Goal: Communication & Community: Share content

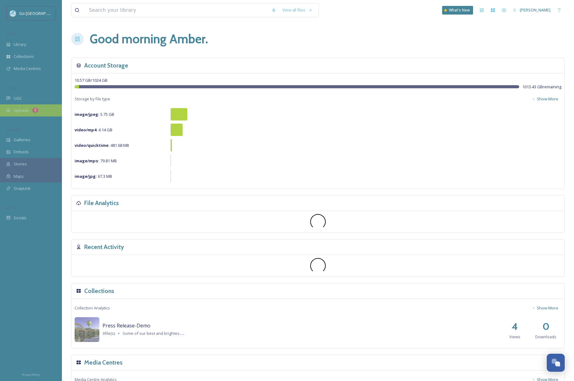
click at [17, 115] on div "Uploads 2" at bounding box center [31, 110] width 62 height 12
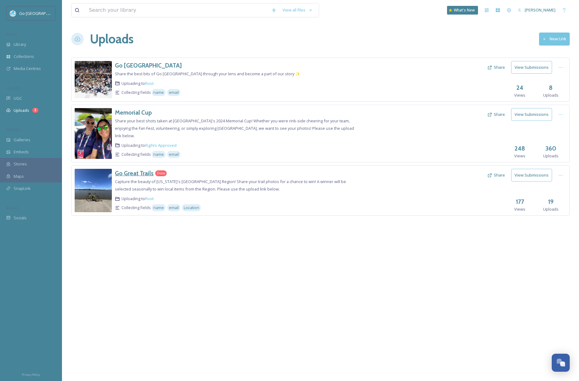
click at [143, 169] on h3 "Go Great Trails" at bounding box center [134, 172] width 39 height 7
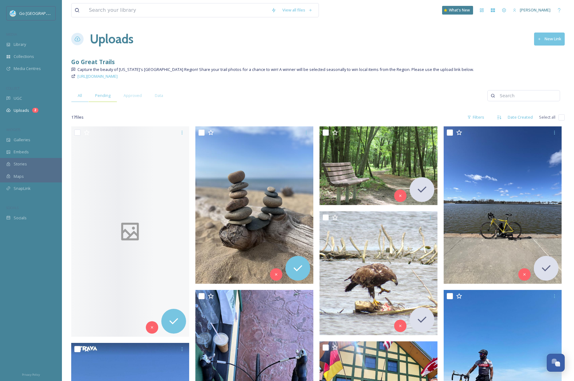
click at [98, 95] on span "Pending" at bounding box center [102, 96] width 15 height 6
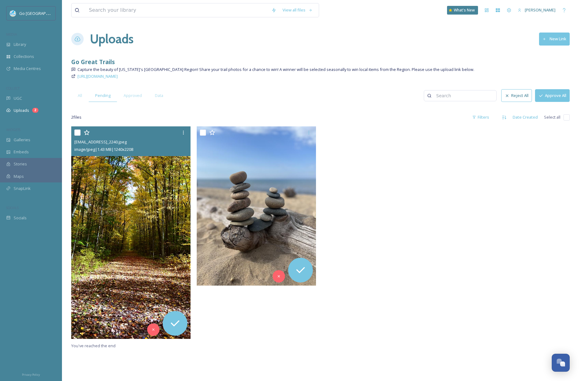
click at [76, 130] on input "checkbox" at bounding box center [77, 132] width 6 height 6
checkbox input "true"
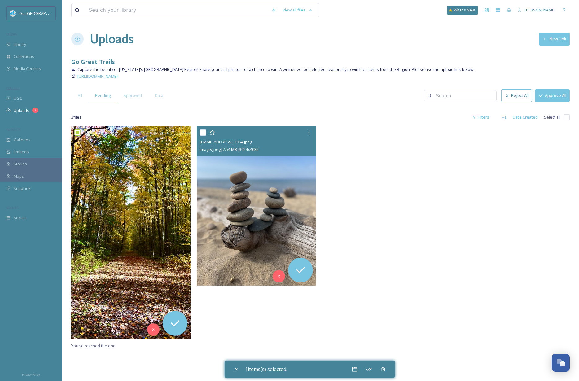
click at [202, 132] on input "checkbox" at bounding box center [203, 132] width 6 height 6
checkbox input "true"
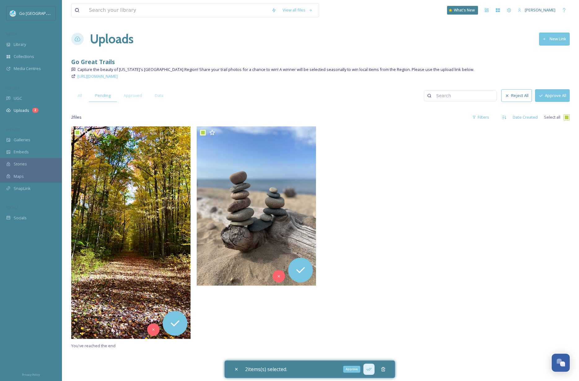
click at [372, 369] on icon at bounding box center [369, 369] width 6 height 6
checkbox input "false"
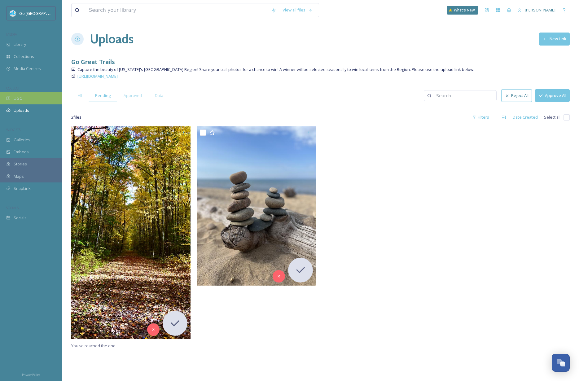
click at [23, 97] on div "UGC" at bounding box center [31, 98] width 62 height 12
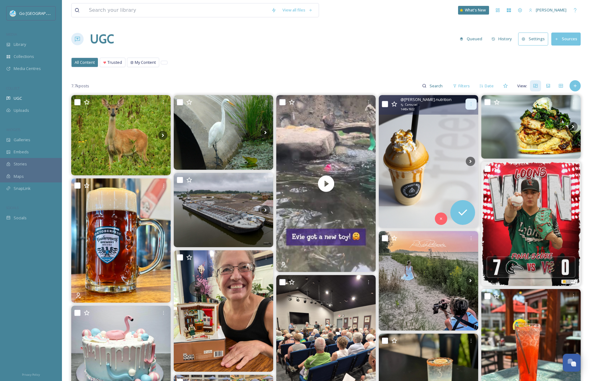
click at [471, 102] on icon at bounding box center [470, 104] width 5 height 5
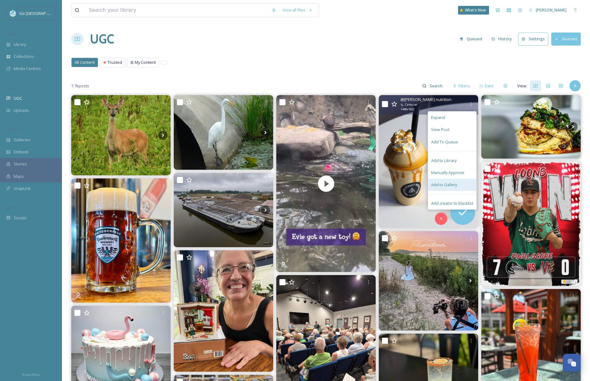
click at [450, 181] on div "Add to Gallery" at bounding box center [452, 185] width 48 height 12
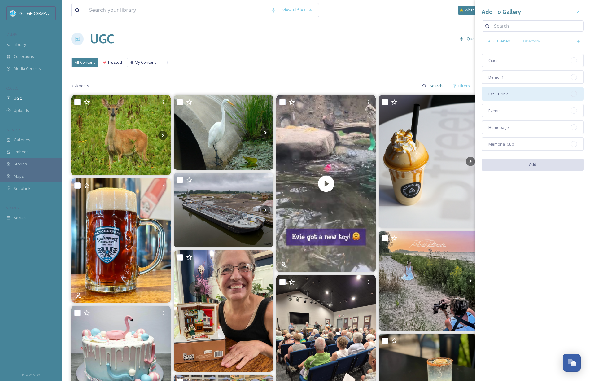
click at [526, 97] on div "Eat + Drink" at bounding box center [532, 94] width 102 height 14
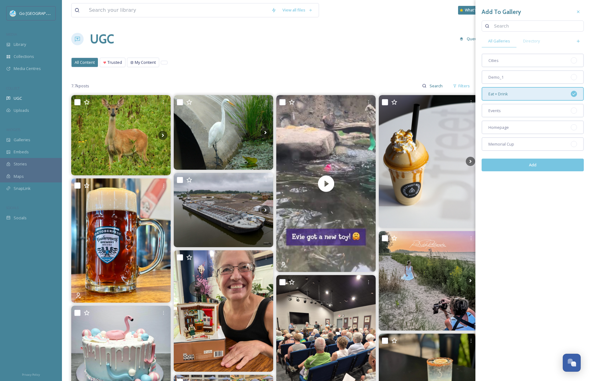
click at [547, 165] on button "Add" at bounding box center [532, 165] width 102 height 13
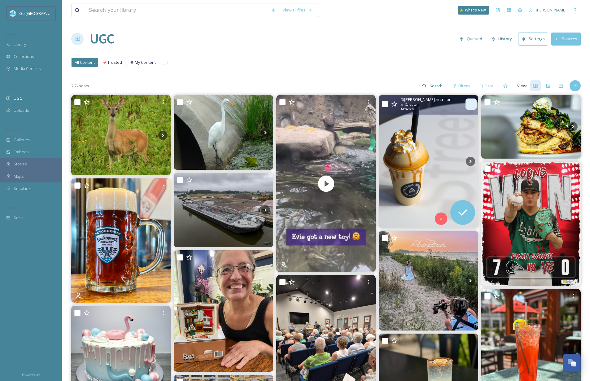
click at [468, 105] on div at bounding box center [470, 103] width 11 height 11
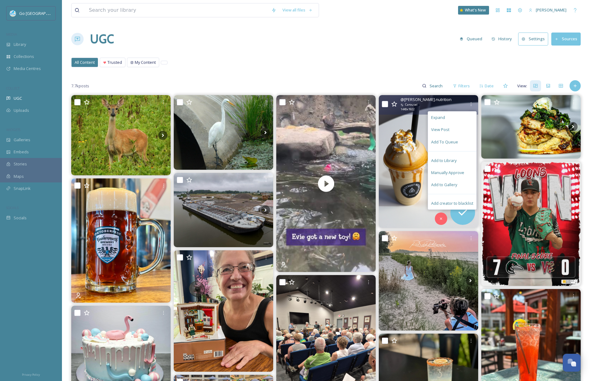
click at [462, 182] on div "Add to Gallery" at bounding box center [452, 185] width 48 height 12
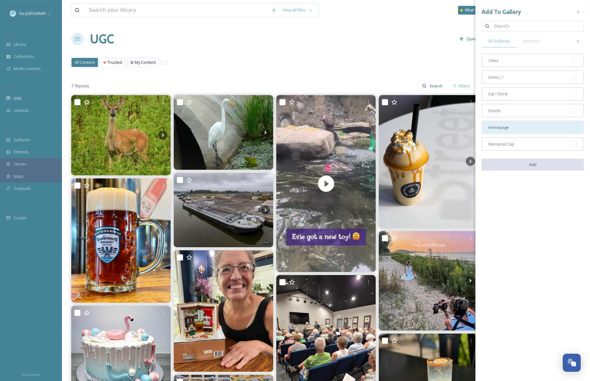
click at [512, 126] on div "Homepage" at bounding box center [532, 127] width 102 height 14
click at [547, 167] on button "Add" at bounding box center [532, 165] width 102 height 13
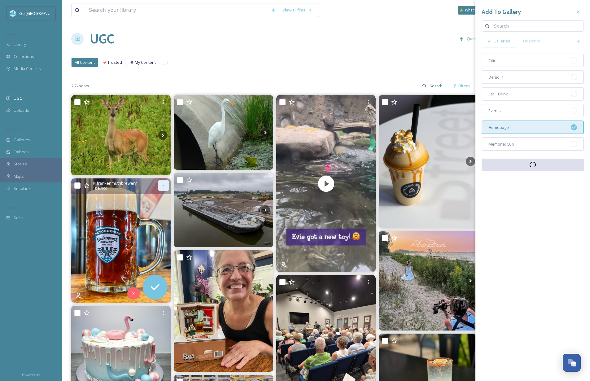
click at [163, 182] on div at bounding box center [163, 185] width 11 height 11
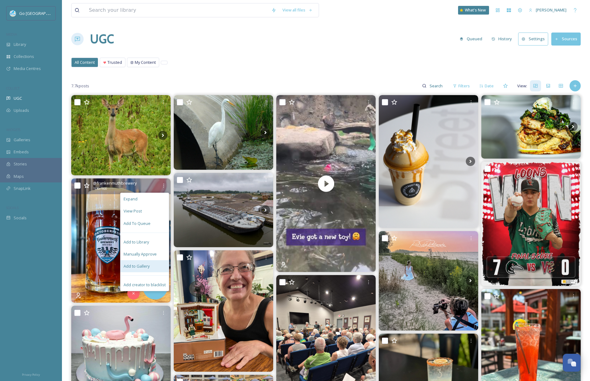
click at [140, 264] on span "Add to Gallery" at bounding box center [137, 266] width 26 height 6
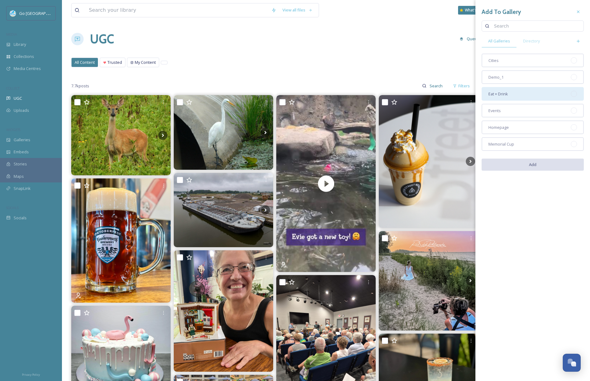
drag, startPoint x: 504, startPoint y: 124, endPoint x: 498, endPoint y: 99, distance: 25.5
click at [505, 124] on div "Homepage" at bounding box center [532, 127] width 102 height 14
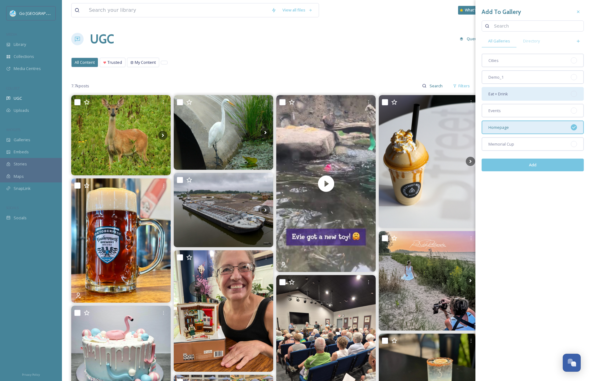
click at [499, 94] on span "Eat + Drink" at bounding box center [498, 94] width 20 height 6
click at [541, 164] on button "Add" at bounding box center [532, 165] width 102 height 13
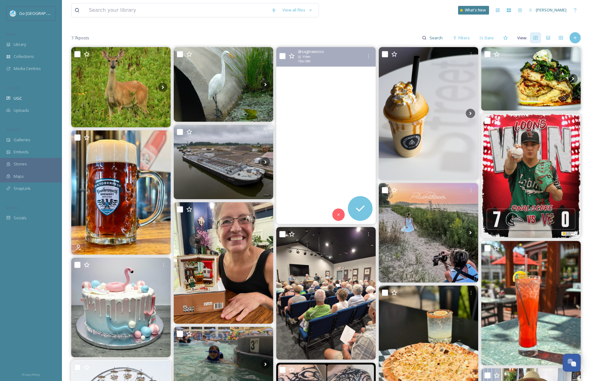
scroll to position [82, 0]
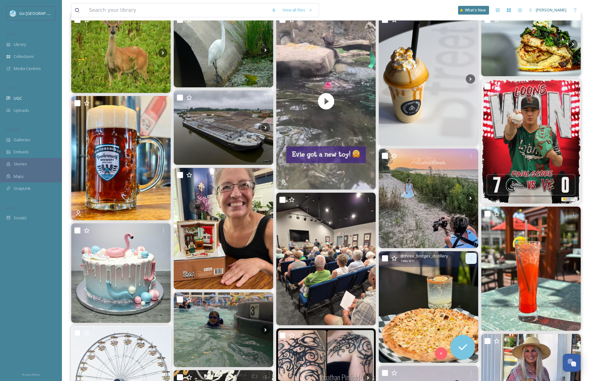
click at [467, 257] on div at bounding box center [470, 258] width 11 height 11
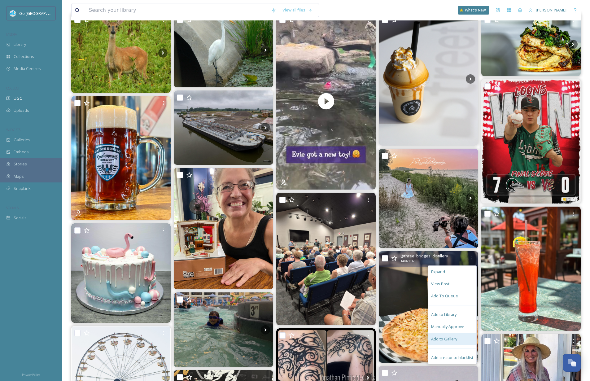
click at [446, 339] on span "Add to Gallery" at bounding box center [444, 339] width 26 height 6
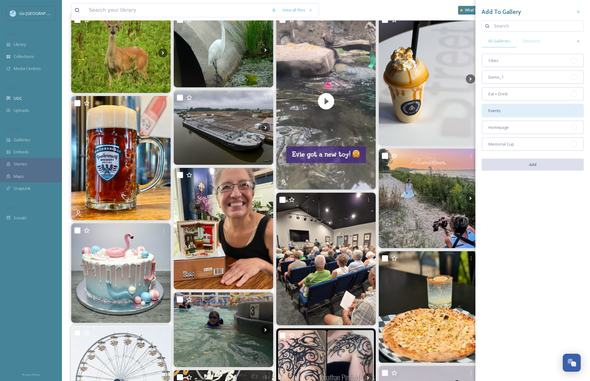
drag, startPoint x: 504, startPoint y: 126, endPoint x: 503, endPoint y: 111, distance: 14.6
click at [504, 126] on span "Homepage" at bounding box center [498, 127] width 20 height 6
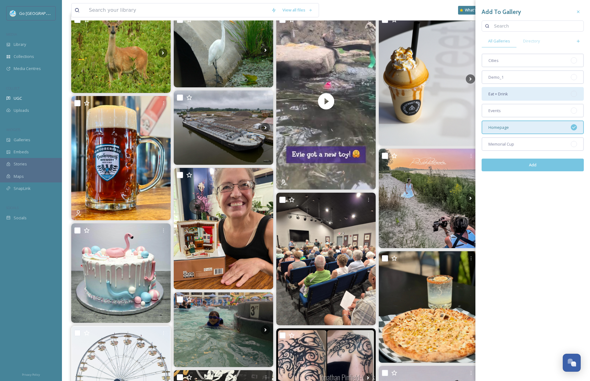
click at [505, 97] on div "Eat + Drink" at bounding box center [532, 94] width 102 height 14
click at [541, 168] on button "Add" at bounding box center [532, 165] width 102 height 13
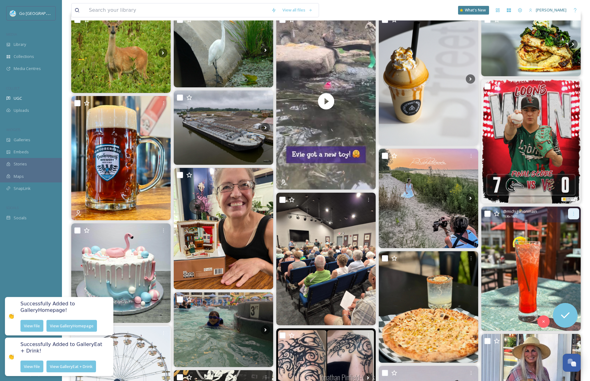
drag, startPoint x: 577, startPoint y: 213, endPoint x: 574, endPoint y: 218, distance: 5.3
click at [577, 213] on div at bounding box center [573, 213] width 11 height 11
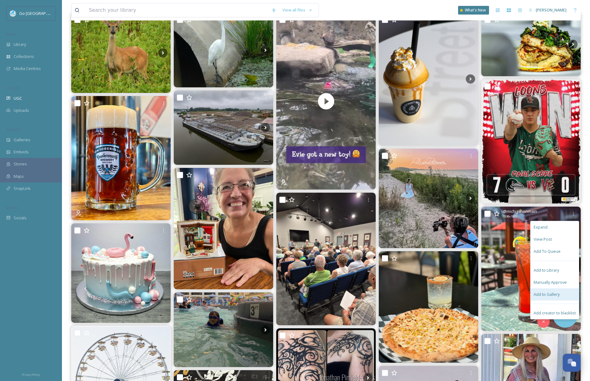
click at [549, 292] on span "Add to Gallery" at bounding box center [546, 294] width 26 height 6
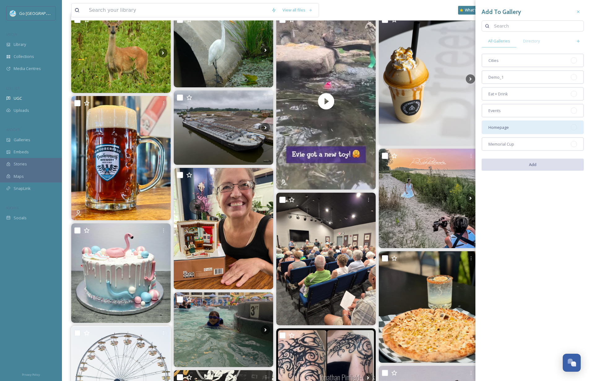
click at [520, 123] on div "Homepage" at bounding box center [532, 127] width 102 height 14
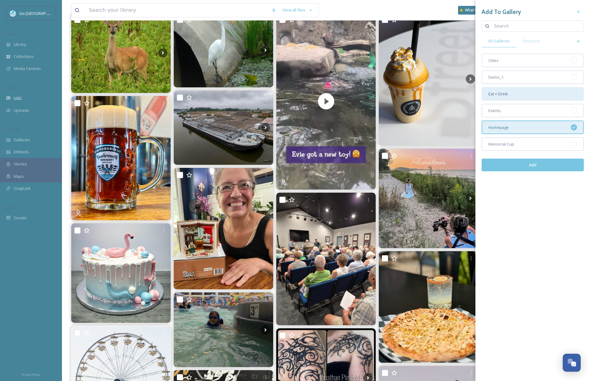
click at [517, 93] on div "Eat + Drink" at bounding box center [532, 94] width 102 height 14
click at [535, 165] on button "Add" at bounding box center [532, 165] width 102 height 13
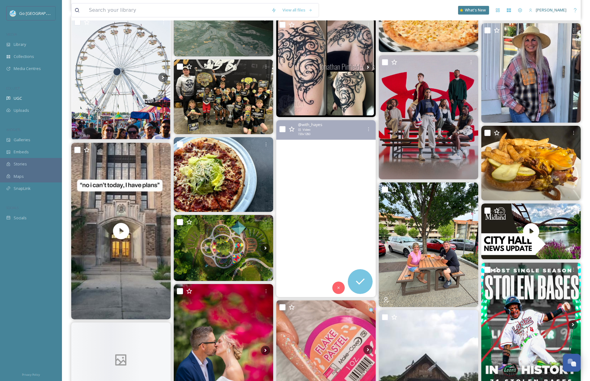
scroll to position [396, 0]
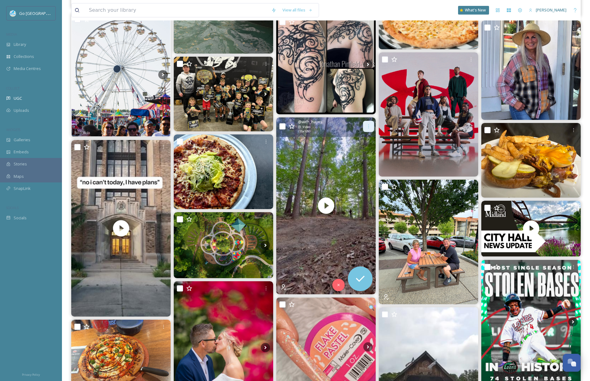
click at [365, 128] on div at bounding box center [368, 126] width 11 height 11
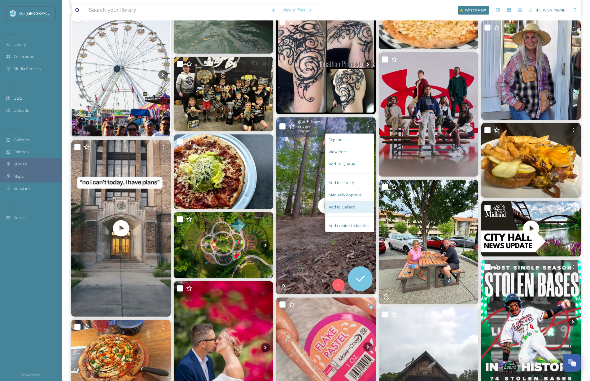
click at [363, 206] on div "Add to Gallery" at bounding box center [349, 207] width 48 height 12
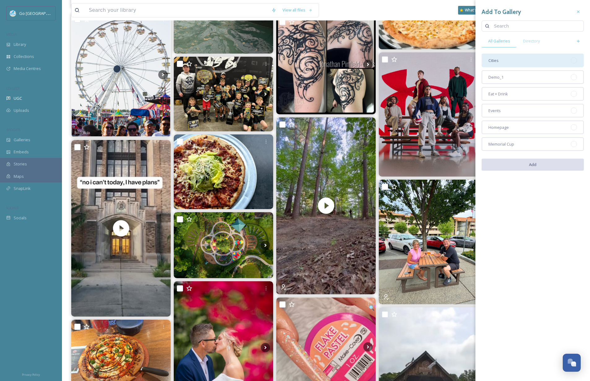
click at [505, 63] on div "Cities" at bounding box center [532, 61] width 102 height 14
drag, startPoint x: 512, startPoint y: 128, endPoint x: 515, endPoint y: 135, distance: 7.5
click at [512, 128] on div "Homepage" at bounding box center [532, 127] width 102 height 14
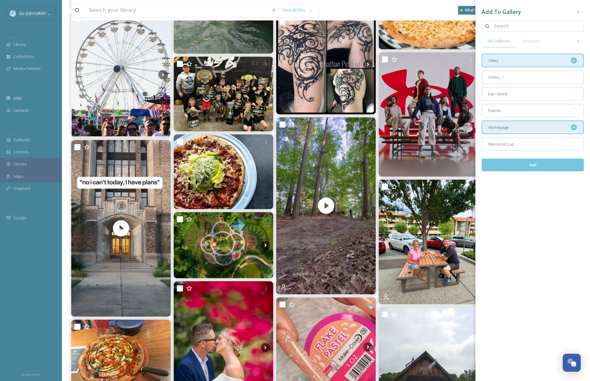
click at [529, 169] on button "Add" at bounding box center [532, 165] width 102 height 13
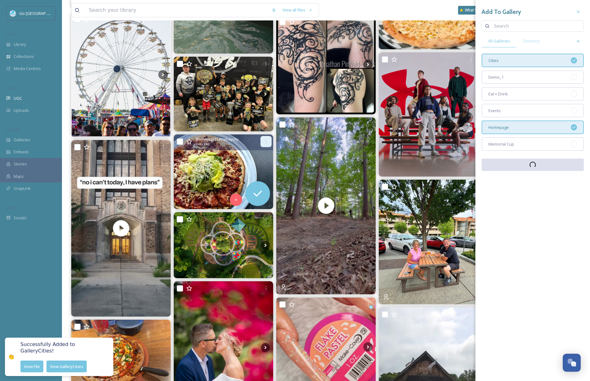
click at [262, 141] on div at bounding box center [265, 141] width 11 height 11
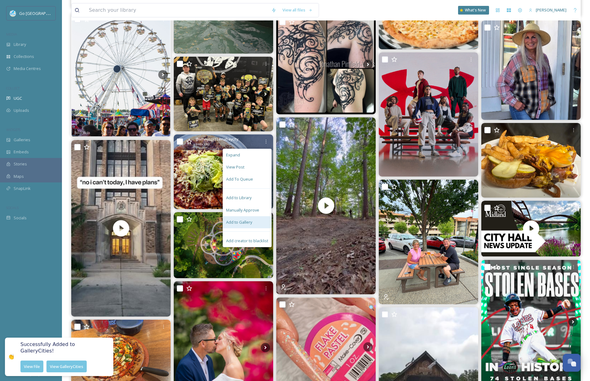
click at [250, 224] on span "Add to Gallery" at bounding box center [239, 222] width 26 height 6
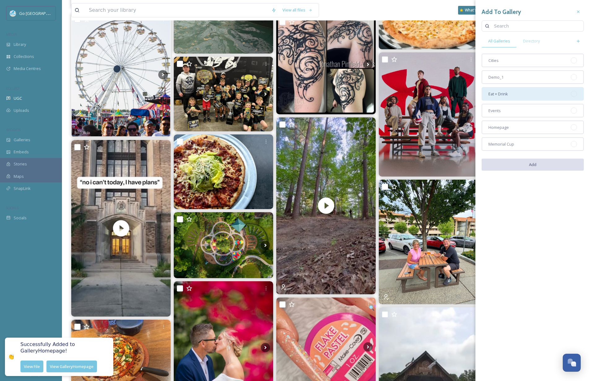
click at [518, 92] on div "Eat + Drink" at bounding box center [532, 94] width 102 height 14
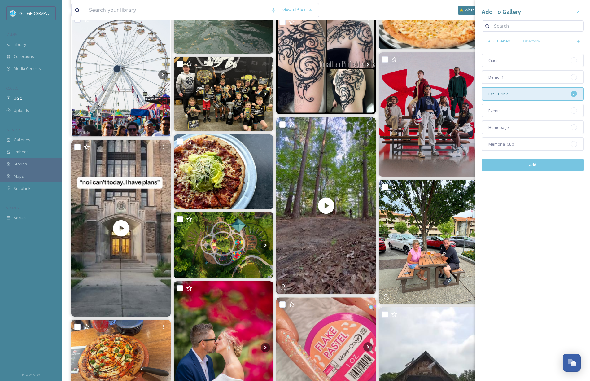
click at [537, 166] on button "Add" at bounding box center [532, 165] width 102 height 13
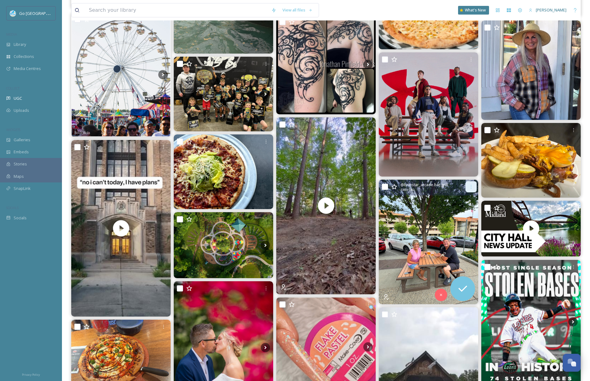
click at [470, 182] on div at bounding box center [470, 186] width 11 height 11
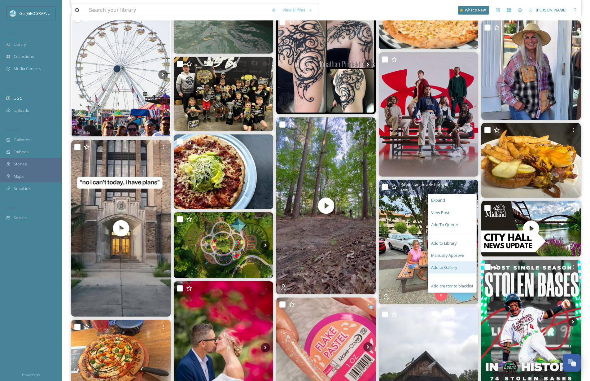
click at [452, 269] on span "Add to Gallery" at bounding box center [444, 267] width 26 height 6
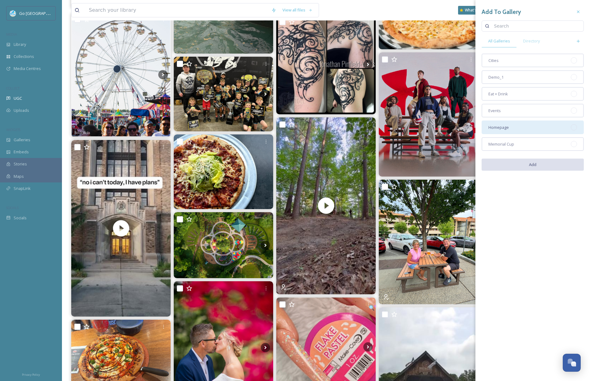
click at [532, 125] on div "Homepage" at bounding box center [532, 127] width 102 height 14
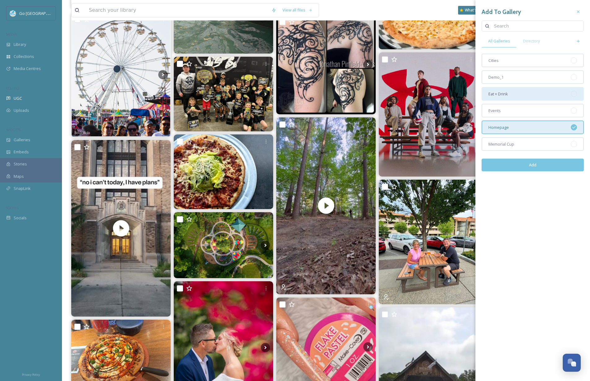
click at [510, 95] on div "Eat + Drink" at bounding box center [532, 94] width 102 height 14
click at [548, 163] on button "Add" at bounding box center [532, 165] width 102 height 13
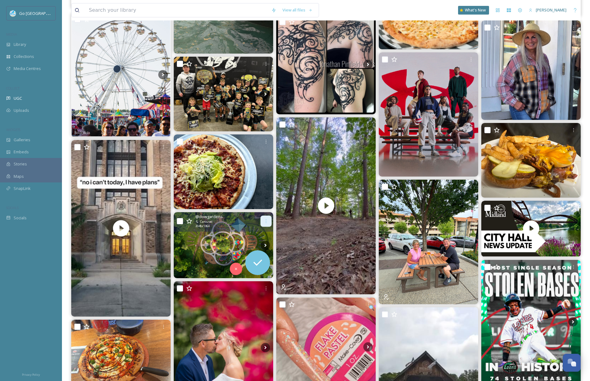
click at [263, 219] on div at bounding box center [265, 220] width 11 height 11
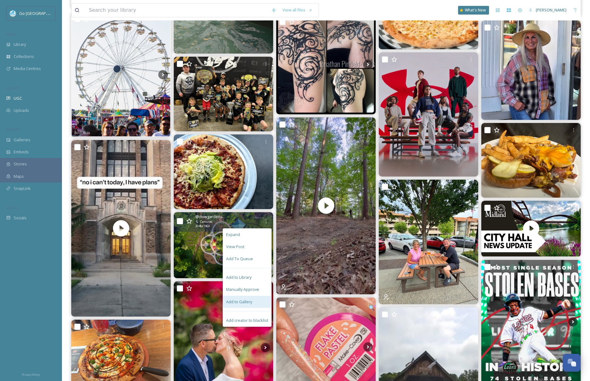
click at [253, 299] on div "Add to Gallery" at bounding box center [247, 302] width 48 height 12
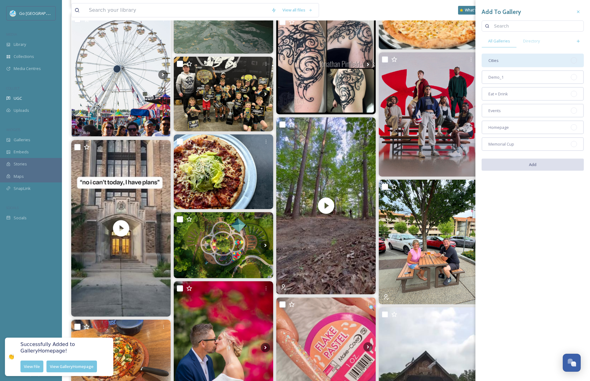
click at [520, 59] on div "Cities" at bounding box center [532, 61] width 102 height 14
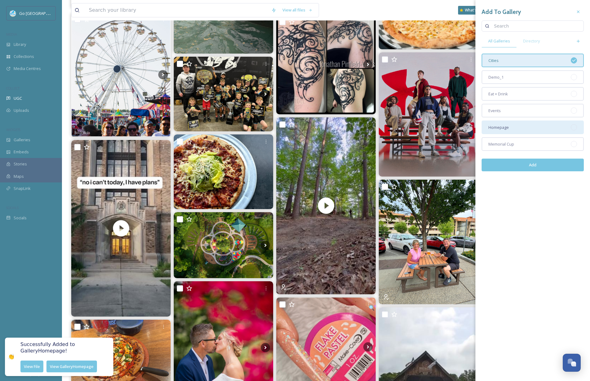
click at [526, 123] on div "Homepage" at bounding box center [532, 127] width 102 height 14
click at [543, 163] on button "Add" at bounding box center [532, 165] width 102 height 13
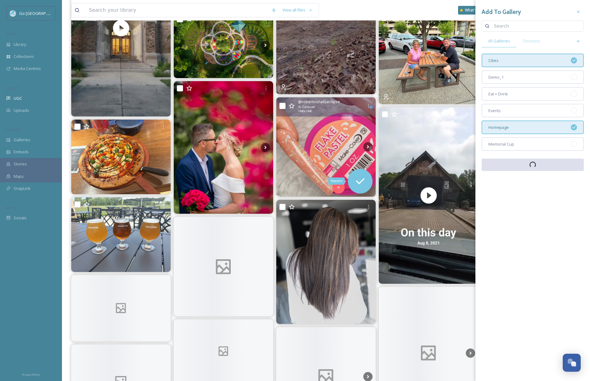
scroll to position [596, 0]
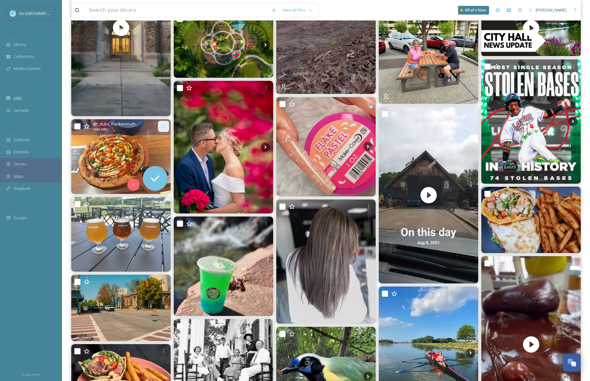
click at [163, 125] on icon at bounding box center [163, 126] width 5 height 5
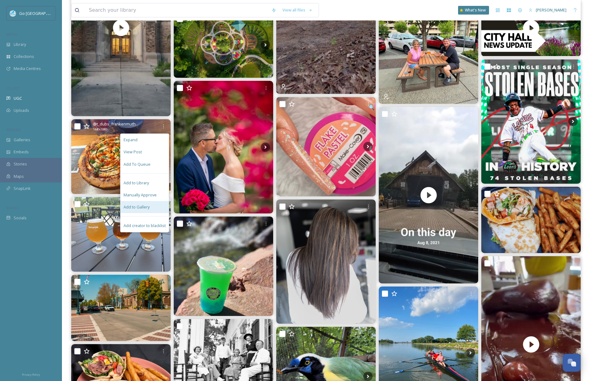
click at [154, 205] on div "Add to Gallery" at bounding box center [144, 207] width 48 height 12
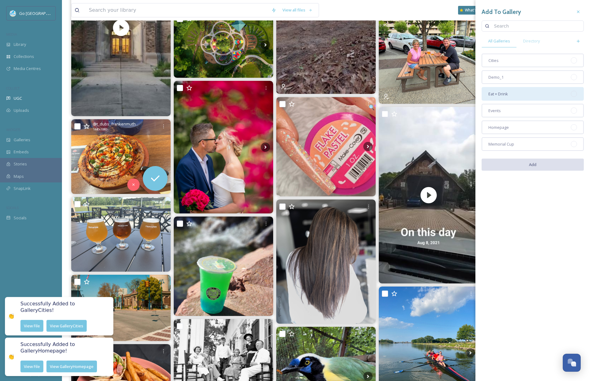
click at [529, 89] on div "Eat + Drink" at bounding box center [532, 94] width 102 height 14
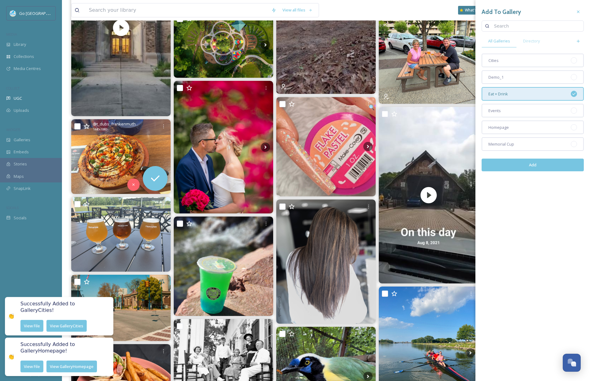
drag, startPoint x: 541, startPoint y: 163, endPoint x: 557, endPoint y: 154, distance: 18.3
click at [541, 163] on button "Add" at bounding box center [532, 165] width 102 height 13
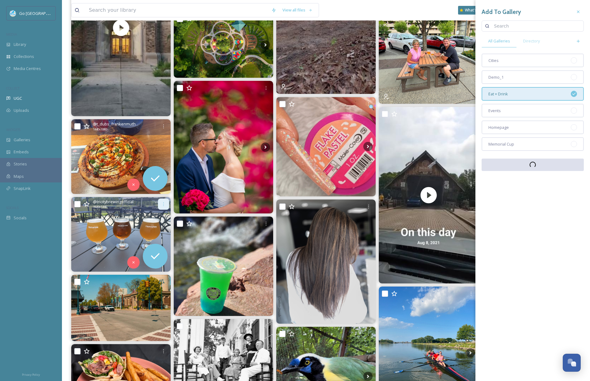
click at [164, 203] on icon at bounding box center [163, 204] width 5 height 5
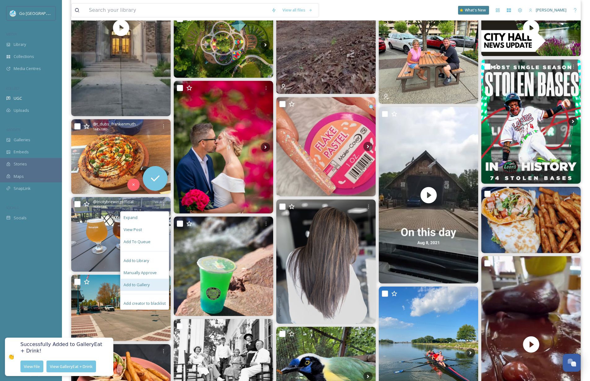
click at [148, 286] on span "Add to Gallery" at bounding box center [137, 285] width 26 height 6
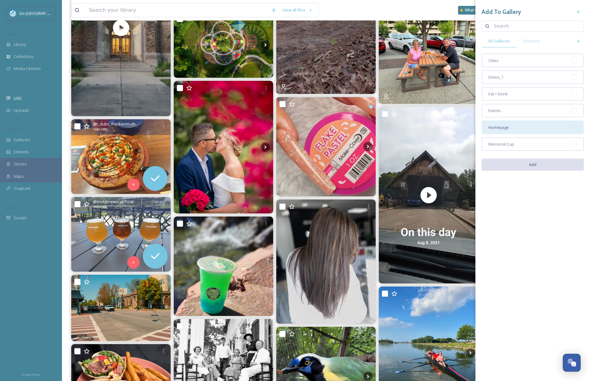
click at [507, 128] on span "Homepage" at bounding box center [498, 127] width 20 height 6
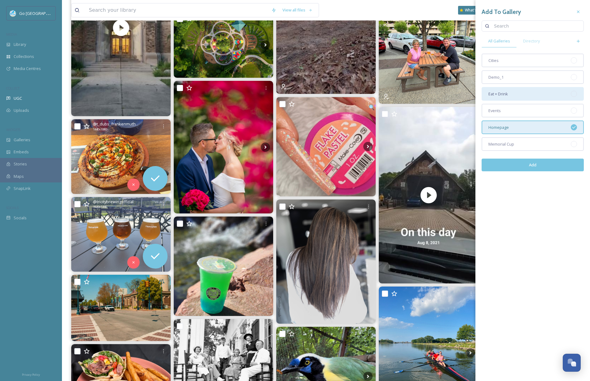
click at [498, 94] on span "Eat + Drink" at bounding box center [498, 94] width 20 height 6
click at [539, 163] on button "Add" at bounding box center [532, 165] width 102 height 13
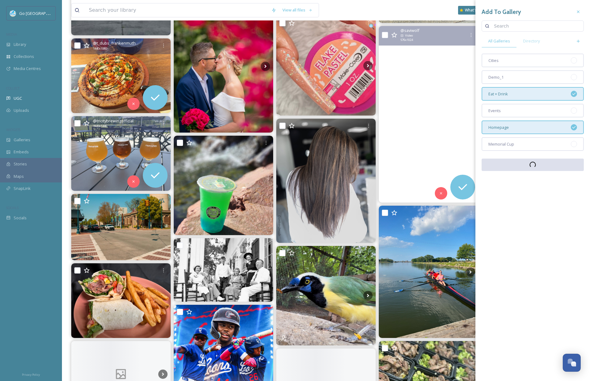
scroll to position [677, 0]
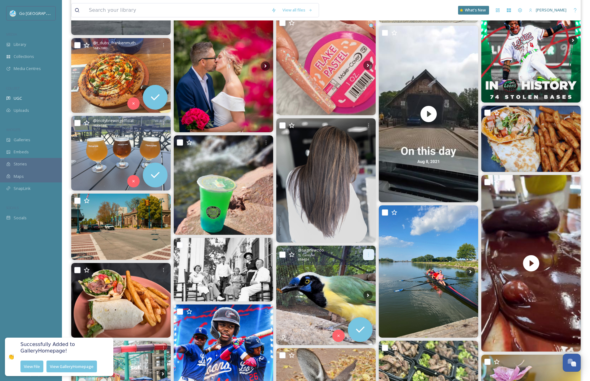
click at [367, 253] on icon at bounding box center [368, 254] width 5 height 5
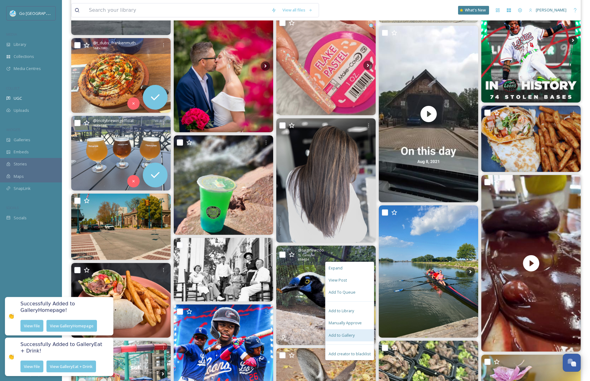
drag, startPoint x: 350, startPoint y: 332, endPoint x: 355, endPoint y: 264, distance: 68.3
click at [350, 332] on span "Add to Gallery" at bounding box center [341, 335] width 26 height 6
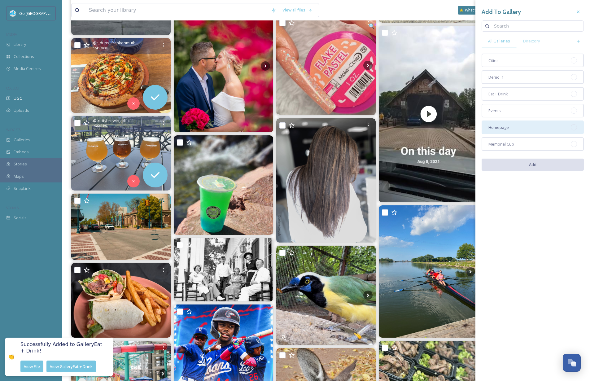
click at [511, 127] on div "Homepage" at bounding box center [532, 127] width 102 height 14
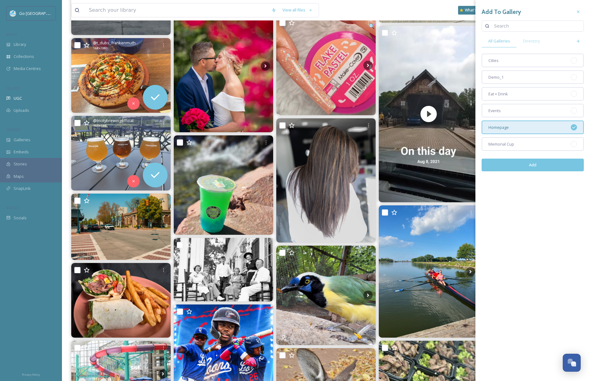
click at [539, 165] on button "Add" at bounding box center [532, 165] width 102 height 13
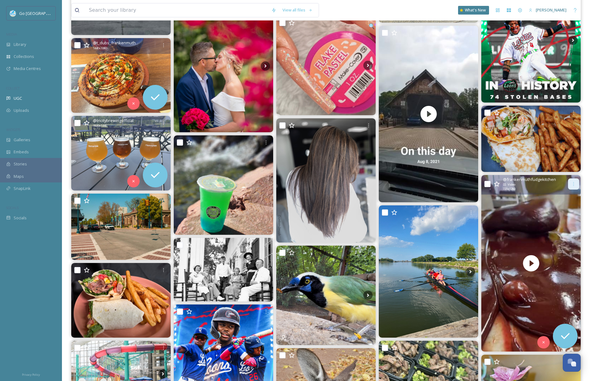
click at [570, 181] on div at bounding box center [573, 183] width 11 height 11
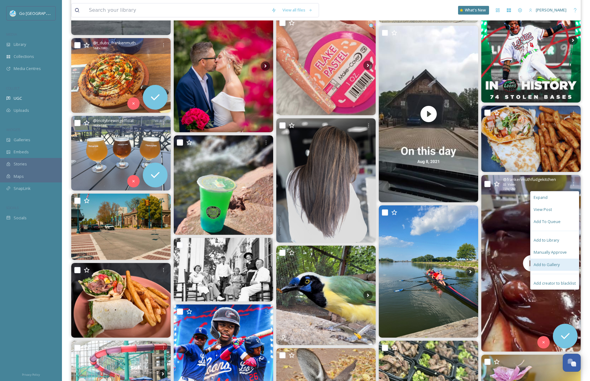
click at [558, 263] on span "Add to Gallery" at bounding box center [546, 265] width 26 height 6
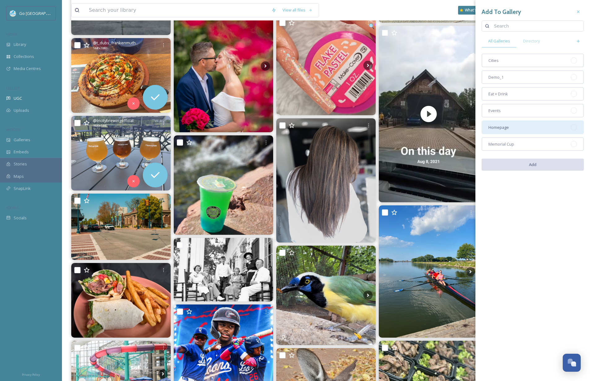
click at [507, 128] on span "Homepage" at bounding box center [498, 127] width 20 height 6
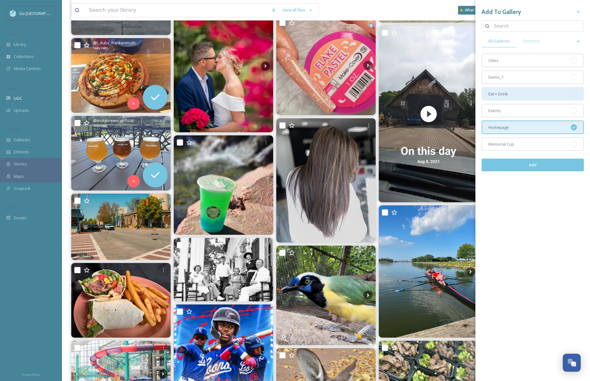
drag, startPoint x: 506, startPoint y: 97, endPoint x: 561, endPoint y: 203, distance: 119.1
click at [506, 98] on div "Eat + Drink" at bounding box center [532, 94] width 102 height 14
click at [549, 167] on button "Add" at bounding box center [532, 165] width 102 height 13
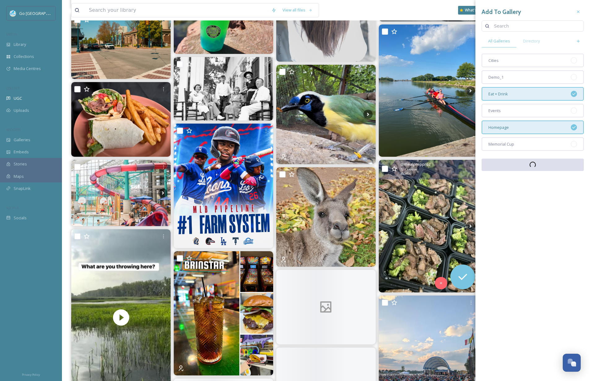
scroll to position [884, 0]
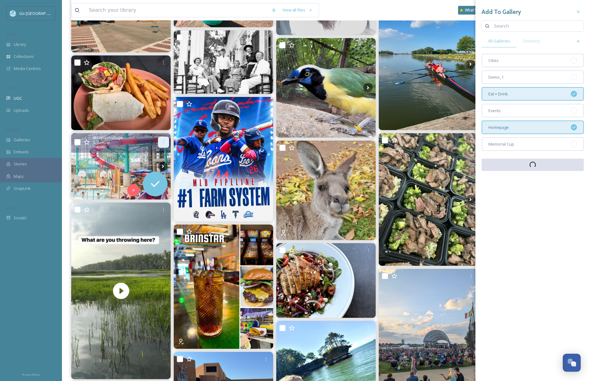
click at [164, 144] on div at bounding box center [163, 142] width 11 height 11
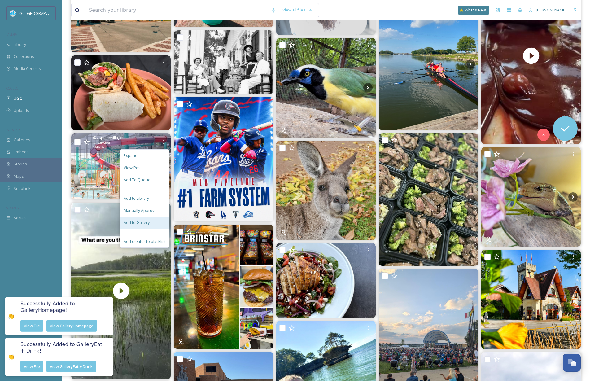
click at [158, 220] on div "Add to Gallery" at bounding box center [144, 222] width 48 height 12
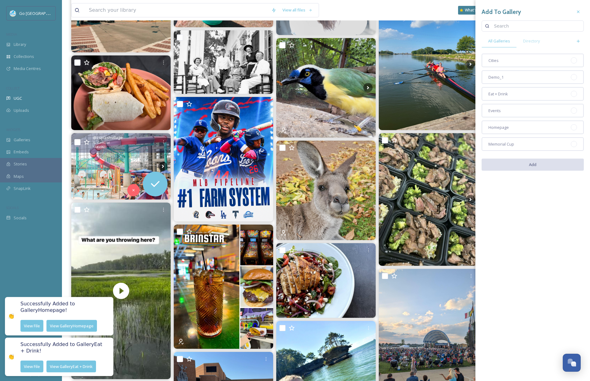
drag, startPoint x: 519, startPoint y: 127, endPoint x: 521, endPoint y: 135, distance: 7.8
click at [519, 127] on div "Homepage" at bounding box center [532, 127] width 102 height 14
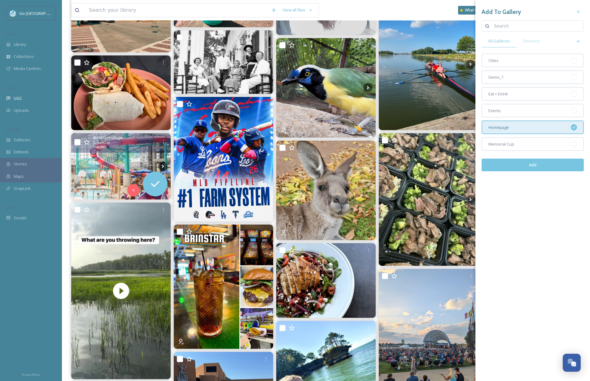
click at [536, 164] on button "Add" at bounding box center [532, 165] width 102 height 13
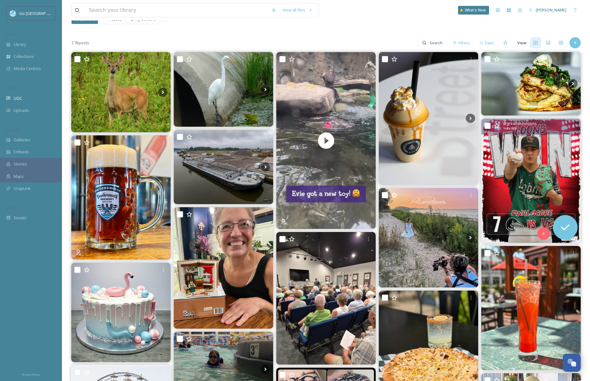
scroll to position [0, 0]
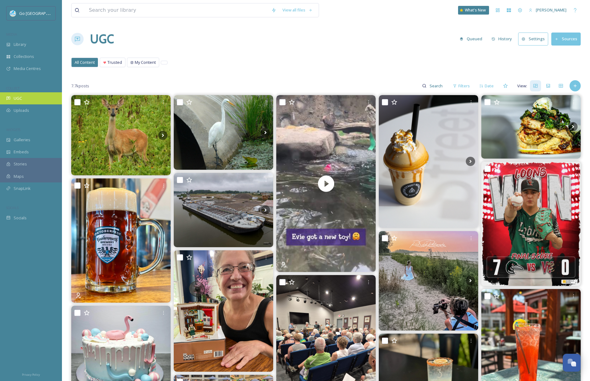
click at [11, 98] on div "UGC" at bounding box center [31, 98] width 62 height 12
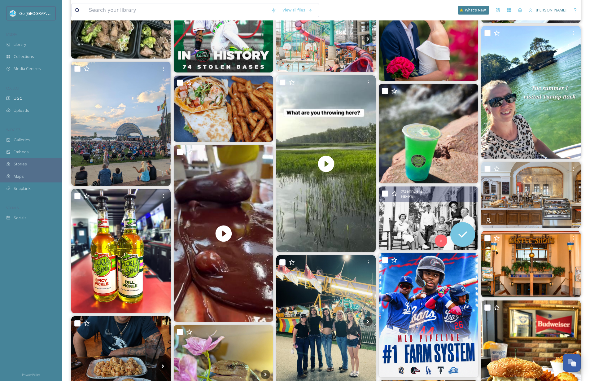
scroll to position [845, 0]
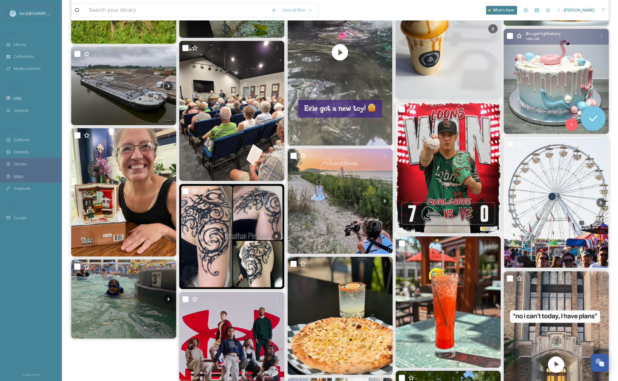
scroll to position [250, 0]
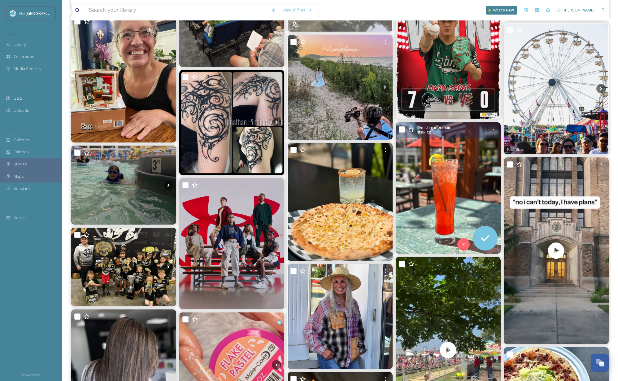
click at [450, 149] on img at bounding box center [448, 187] width 105 height 131
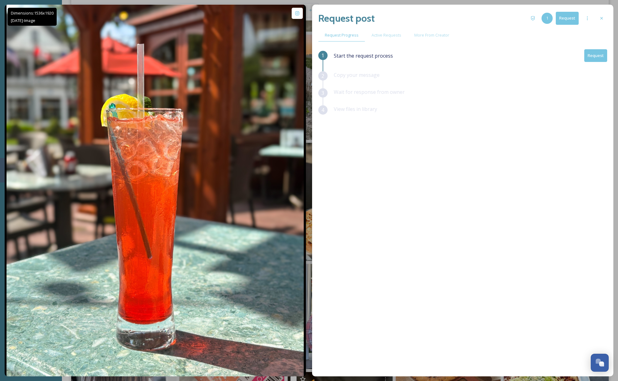
click at [571, 20] on button "Request" at bounding box center [567, 18] width 23 height 13
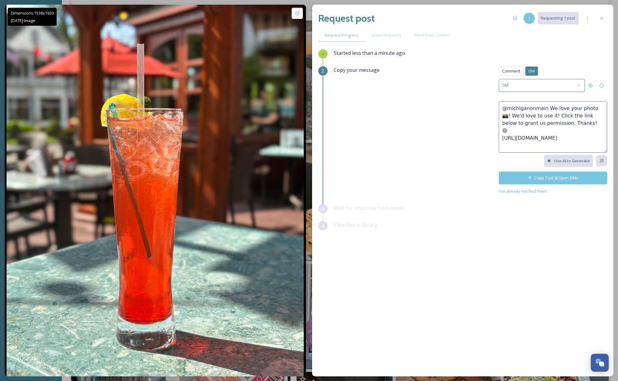
click at [561, 178] on button "Copy Text & Open DMs" at bounding box center [553, 178] width 108 height 13
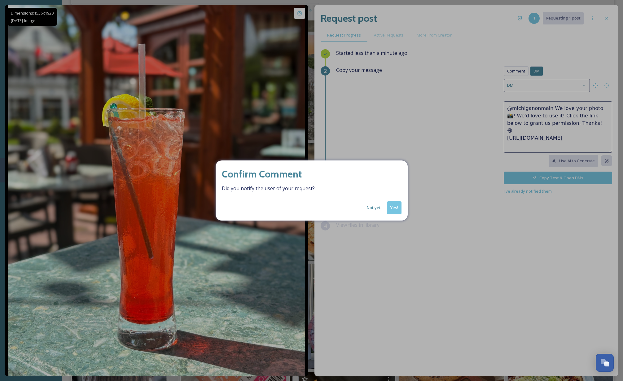
click at [372, 209] on button "Not yet" at bounding box center [373, 208] width 20 height 12
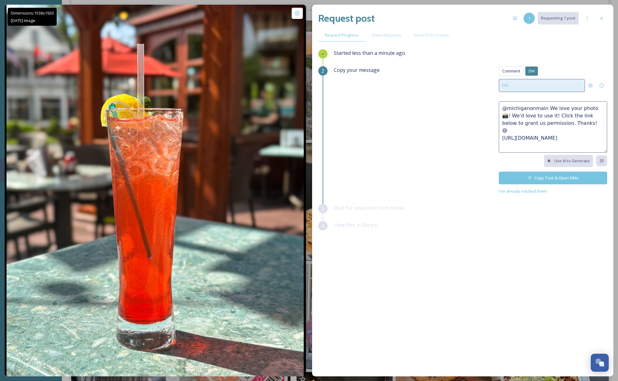
click at [571, 90] on div "DM" at bounding box center [542, 85] width 86 height 13
click at [557, 100] on span "Hashtag Approval multiple photos" at bounding box center [533, 101] width 63 height 6
click at [594, 86] on icon at bounding box center [601, 85] width 5 height 5
click at [594, 85] on icon at bounding box center [601, 85] width 5 height 5
drag, startPoint x: 570, startPoint y: 120, endPoint x: 581, endPoint y: 124, distance: 11.8
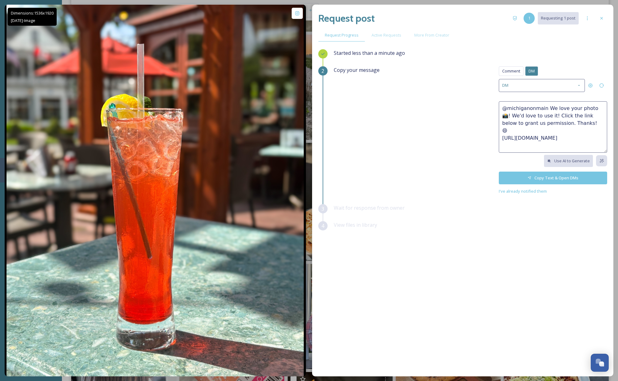
click at [581, 124] on textarea "@michiganonmain We love your photo 📸! We'd love to use it! Click the link below…" at bounding box center [553, 126] width 108 height 51
click at [580, 85] on icon at bounding box center [578, 85] width 5 height 5
click at [528, 94] on div "Hashtag Approval multiple photos" at bounding box center [553, 101] width 108 height 14
type textarea "@michiganonmain Nice captures!! 📷 Could we use these photos for social or promo…"
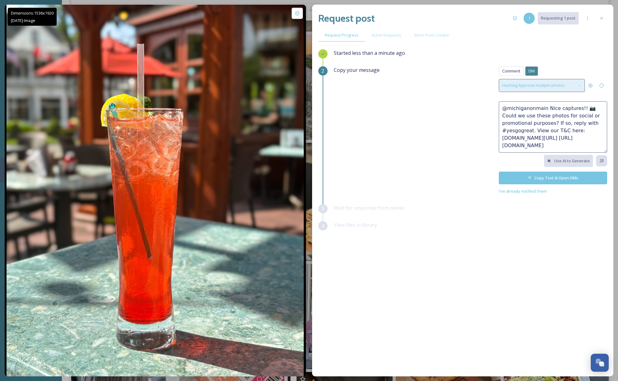
click at [564, 85] on span "Hashtag Approval multiple photos" at bounding box center [533, 85] width 63 height 6
click at [504, 67] on div "Comment" at bounding box center [511, 71] width 25 height 10
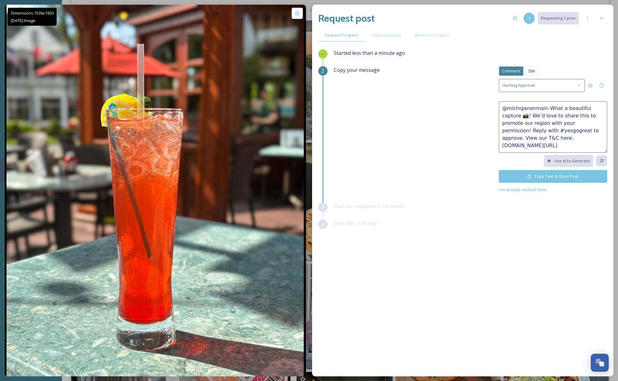
drag, startPoint x: 552, startPoint y: 137, endPoint x: 494, endPoint y: 104, distance: 66.2
click at [495, 106] on div "Copy your message Comment DM Comment DM Hashtag Approval @michiganonmain What a…" at bounding box center [470, 129] width 273 height 127
click at [555, 128] on textarea "@michiganonmain What a beautiful capture 📸! We’d love to share this to promote …" at bounding box center [553, 126] width 108 height 51
click at [557, 179] on button "Copy Text & Open Post" at bounding box center [553, 176] width 108 height 13
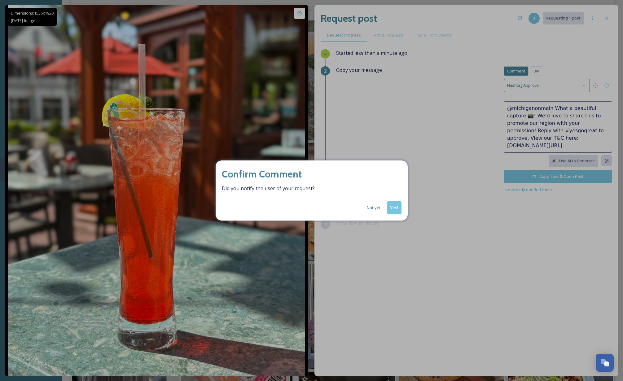
click at [394, 209] on button "Yes!" at bounding box center [394, 207] width 15 height 13
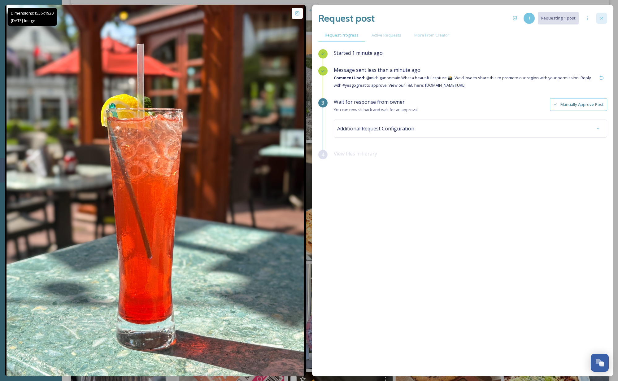
click at [594, 17] on div at bounding box center [601, 18] width 11 height 11
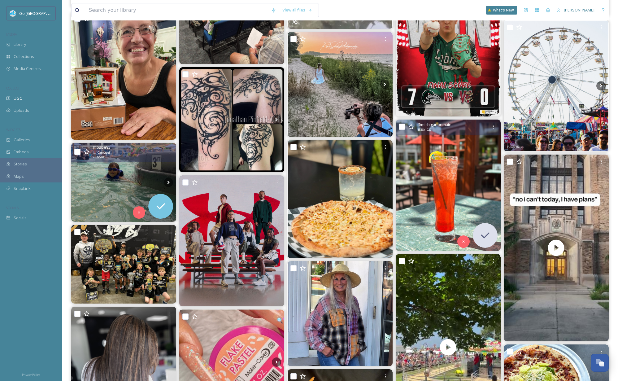
scroll to position [260, 0]
